Goal: Communication & Community: Answer question/provide support

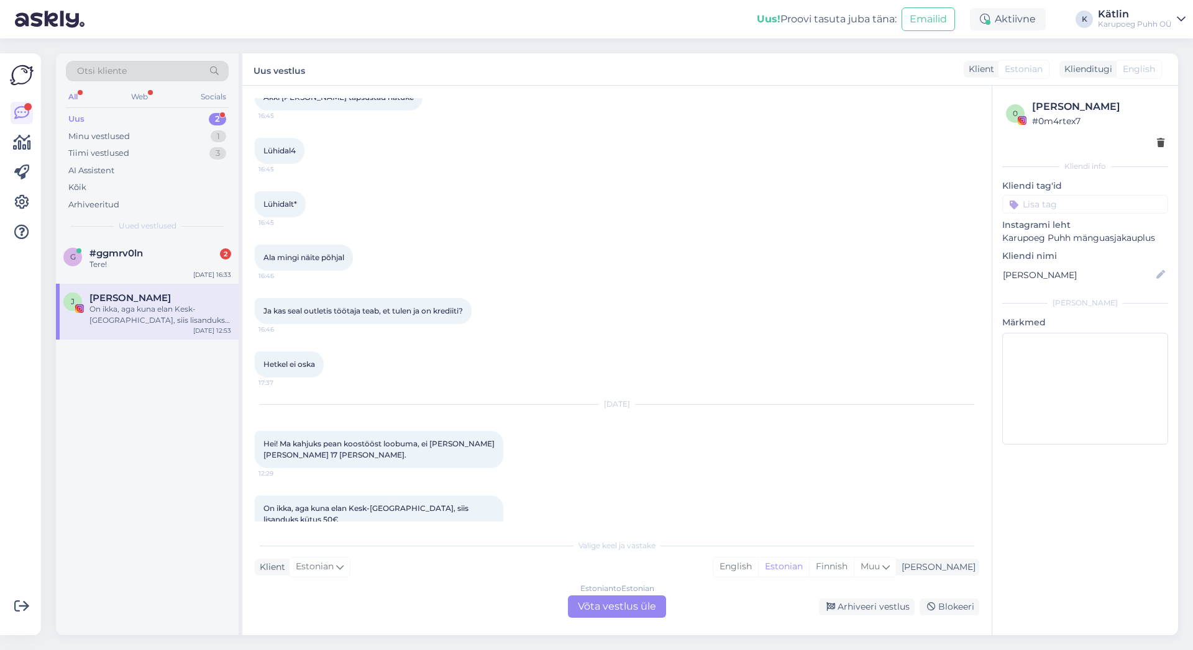
scroll to position [772, 0]
click at [122, 259] on div "Tere!" at bounding box center [160, 264] width 142 height 11
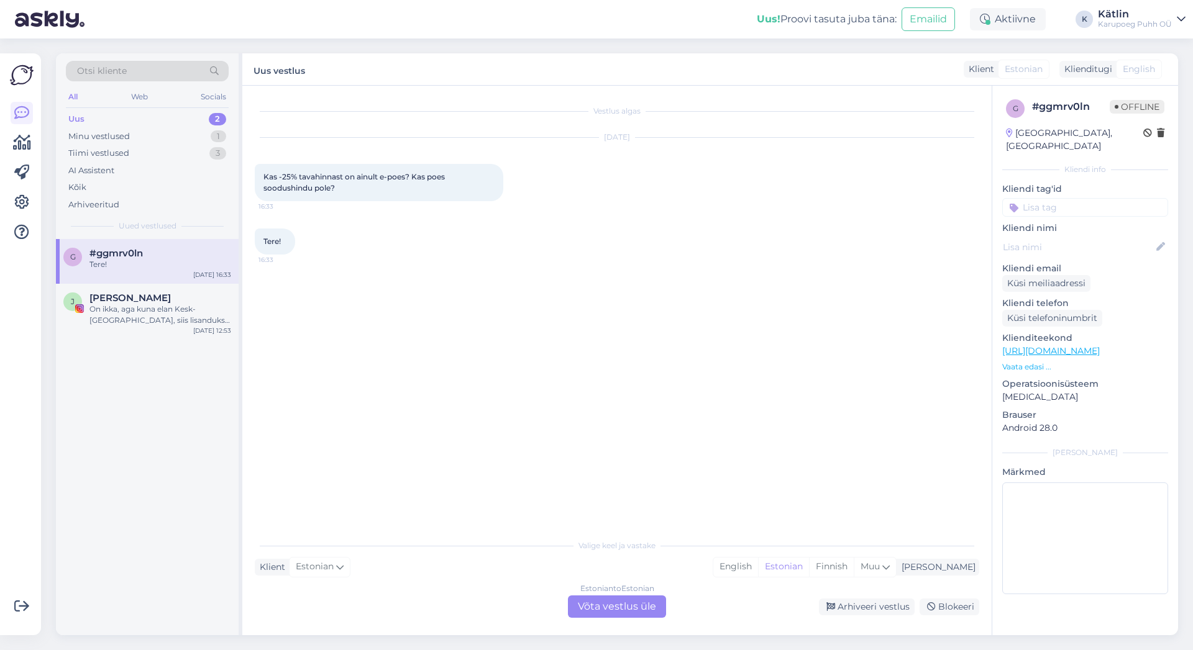
click at [635, 600] on div "Estonian to Estonian Võta vestlus üle" at bounding box center [617, 607] width 98 height 22
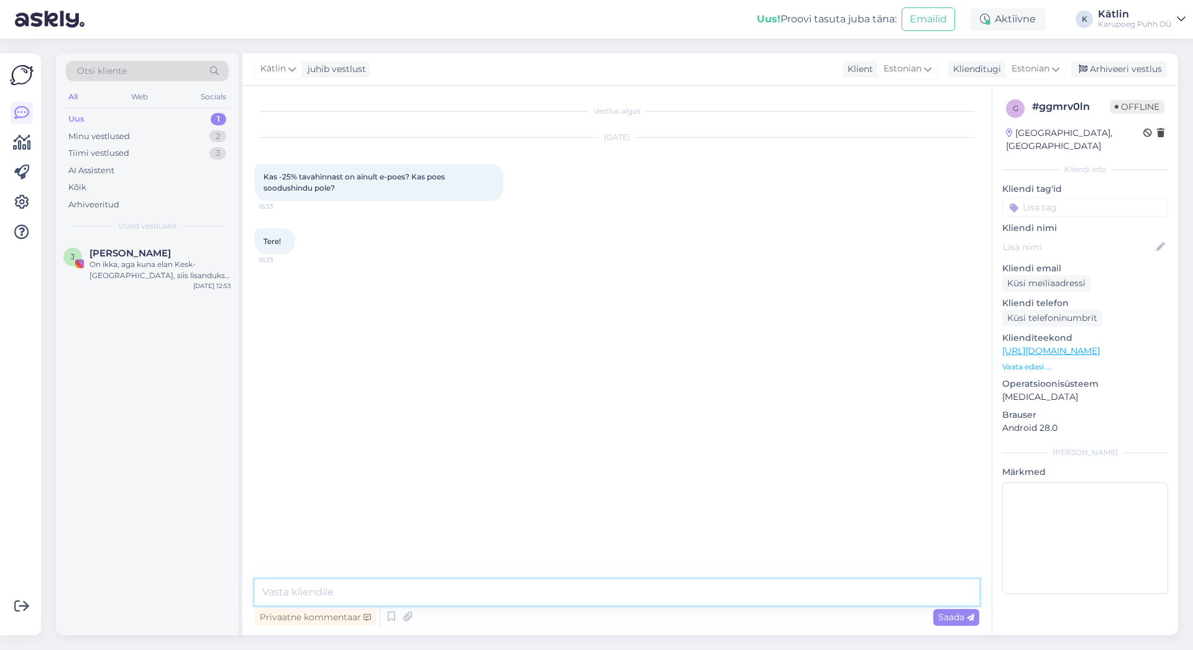
click at [572, 591] on textarea at bounding box center [617, 593] width 724 height 26
type textarea "Tere!"
click at [592, 609] on div "Privaatne kommentaar Saada" at bounding box center [617, 618] width 724 height 24
click at [609, 595] on textarea at bounding box center [617, 593] width 724 height 26
type textarea "J"
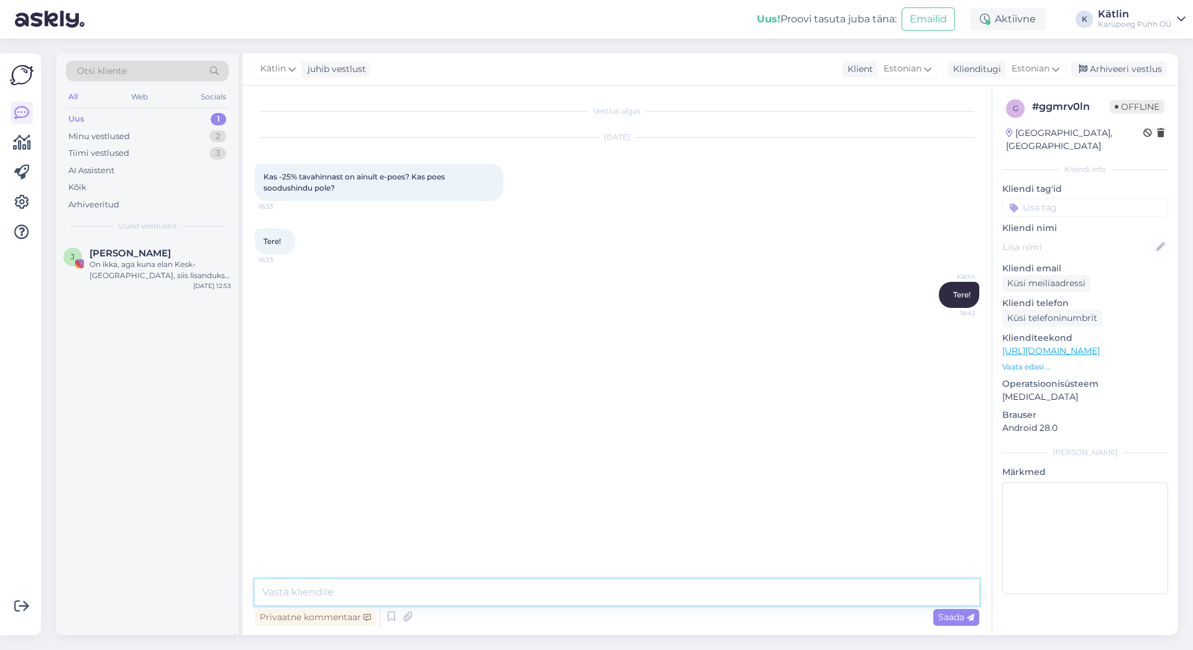
click at [554, 604] on textarea at bounding box center [617, 593] width 724 height 26
type textarea "Kauplustes kohapeal on -20% [PERSON_NAME], [PERSON_NAME] vähemalt 15 euro eest"
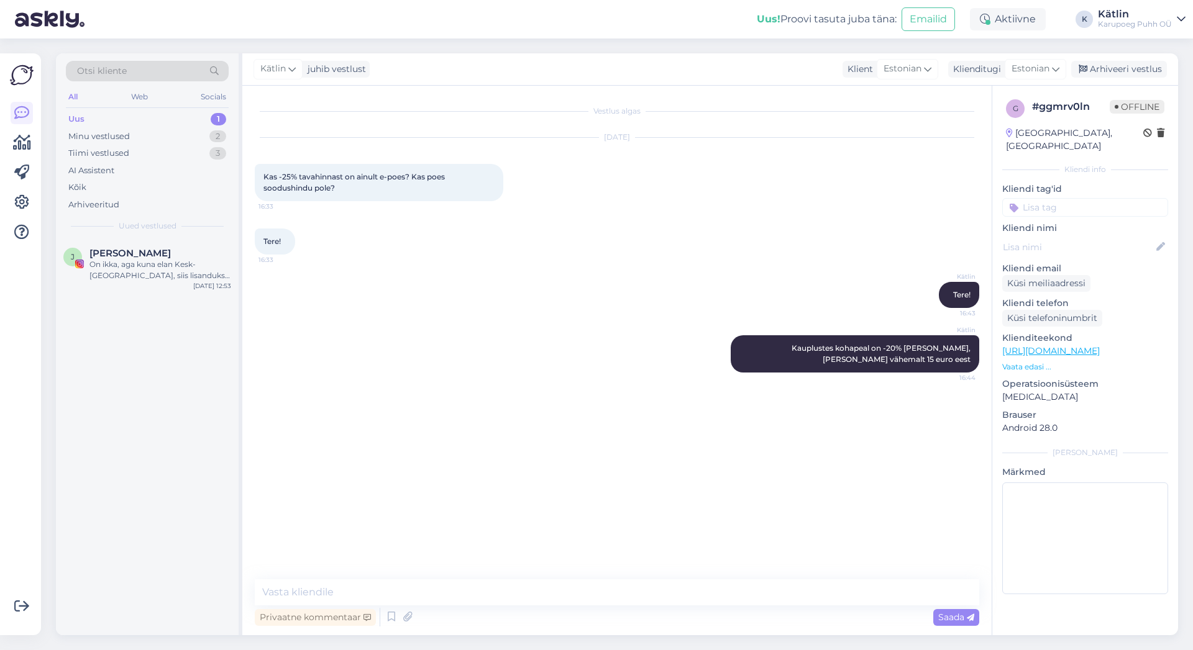
click at [609, 304] on div "Kätlin Tere! 16:43" at bounding box center [617, 294] width 724 height 53
